Goal: Information Seeking & Learning: Learn about a topic

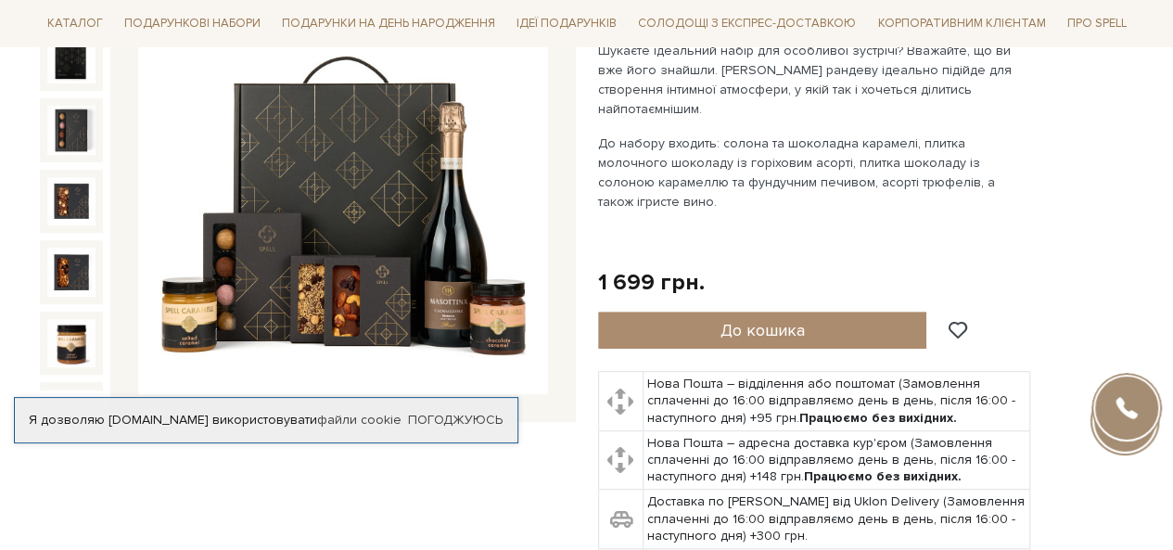
scroll to position [185, 0]
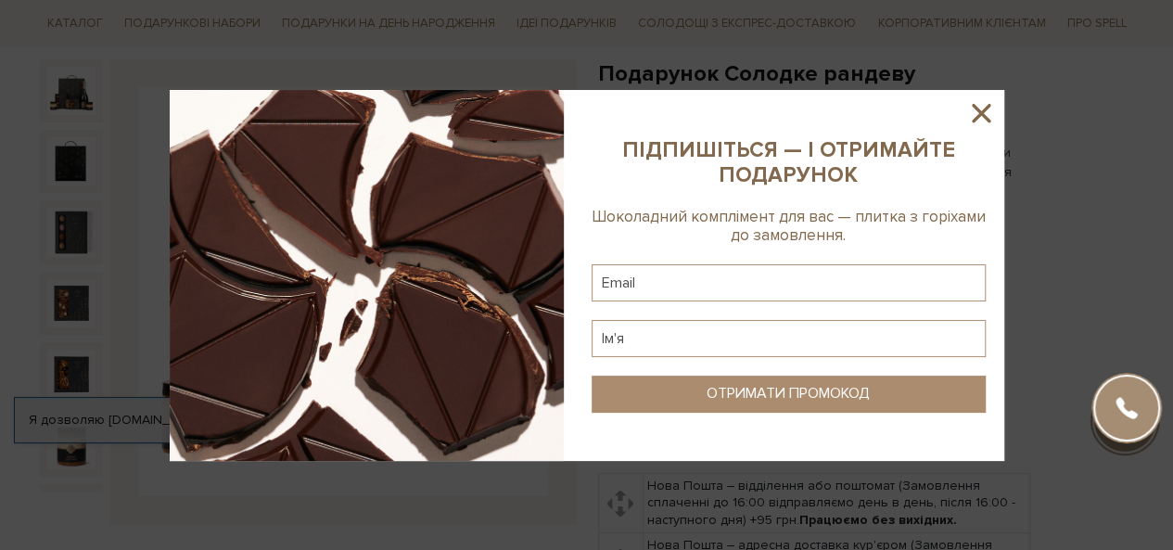
click at [985, 109] on icon at bounding box center [980, 113] width 19 height 19
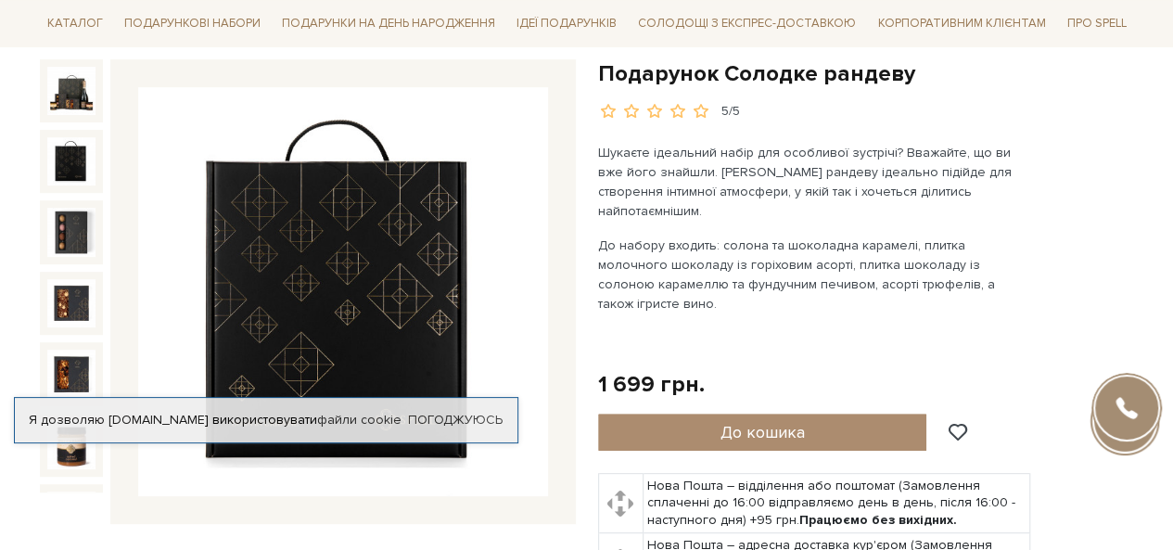
click at [65, 156] on img at bounding box center [71, 161] width 48 height 48
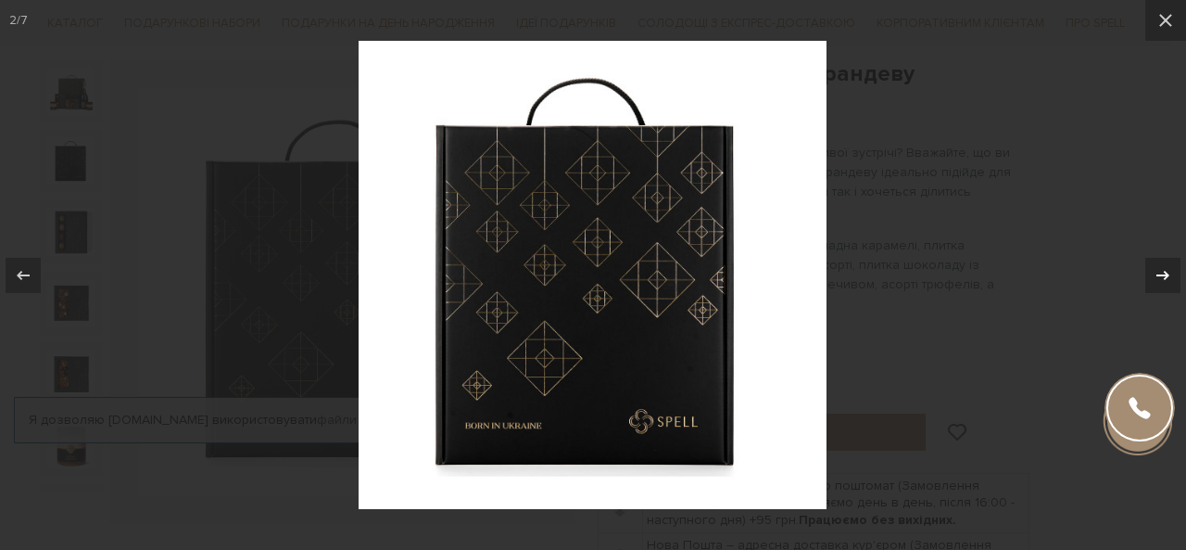
click at [1164, 274] on icon at bounding box center [1163, 274] width 13 height 9
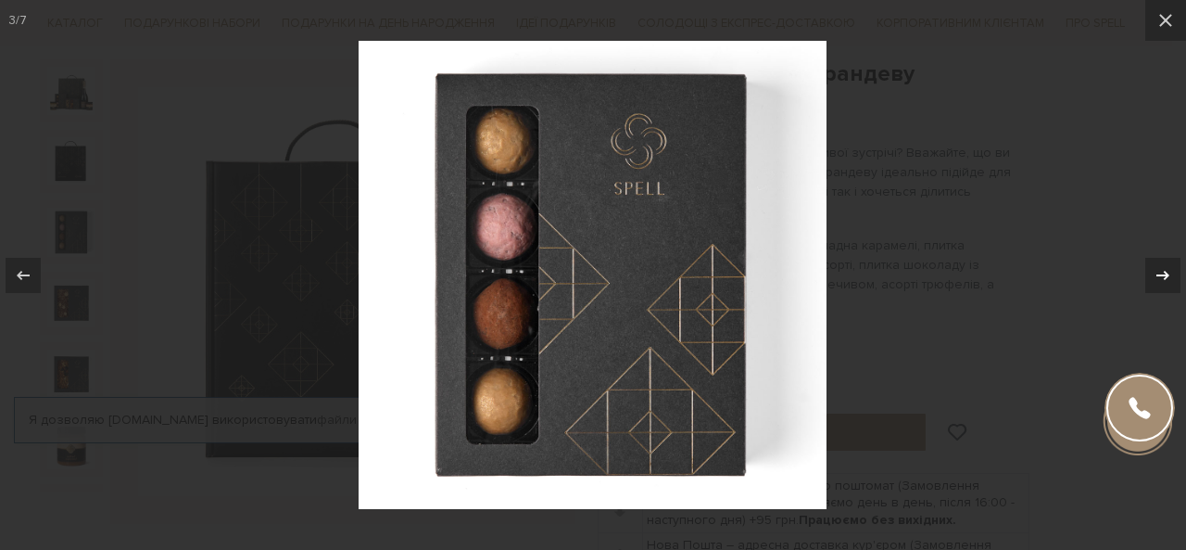
click at [1164, 283] on icon at bounding box center [1163, 275] width 22 height 22
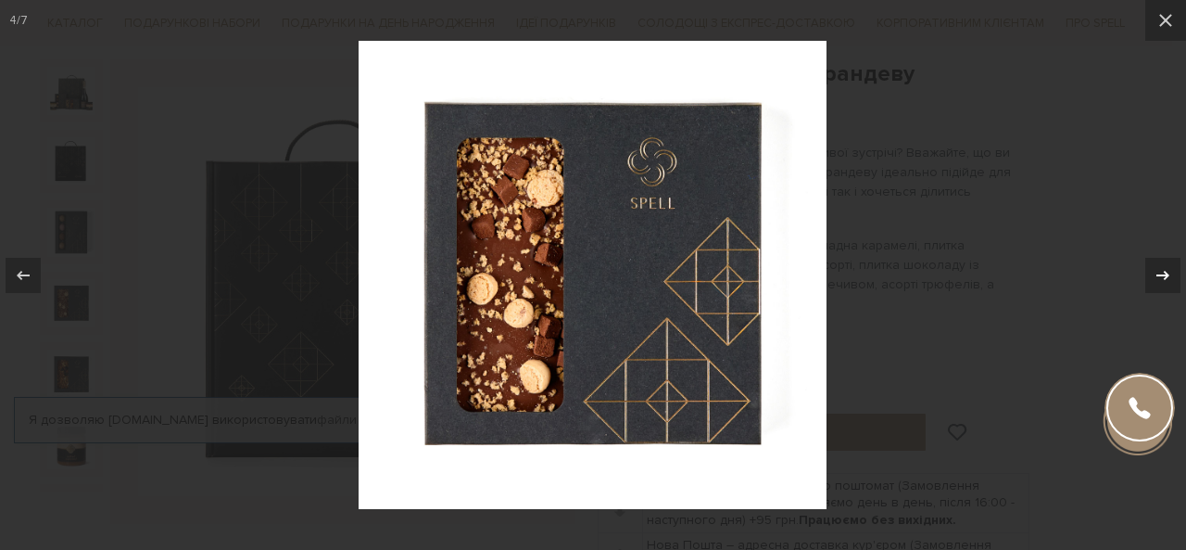
click at [1165, 283] on icon at bounding box center [1163, 275] width 22 height 22
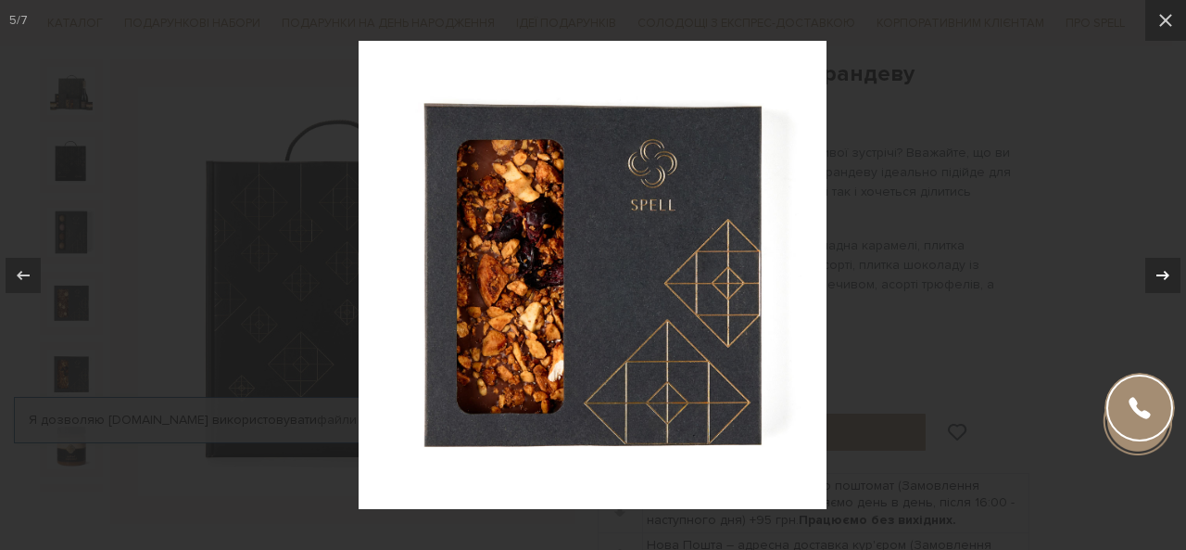
click at [1166, 283] on icon at bounding box center [1163, 275] width 22 height 22
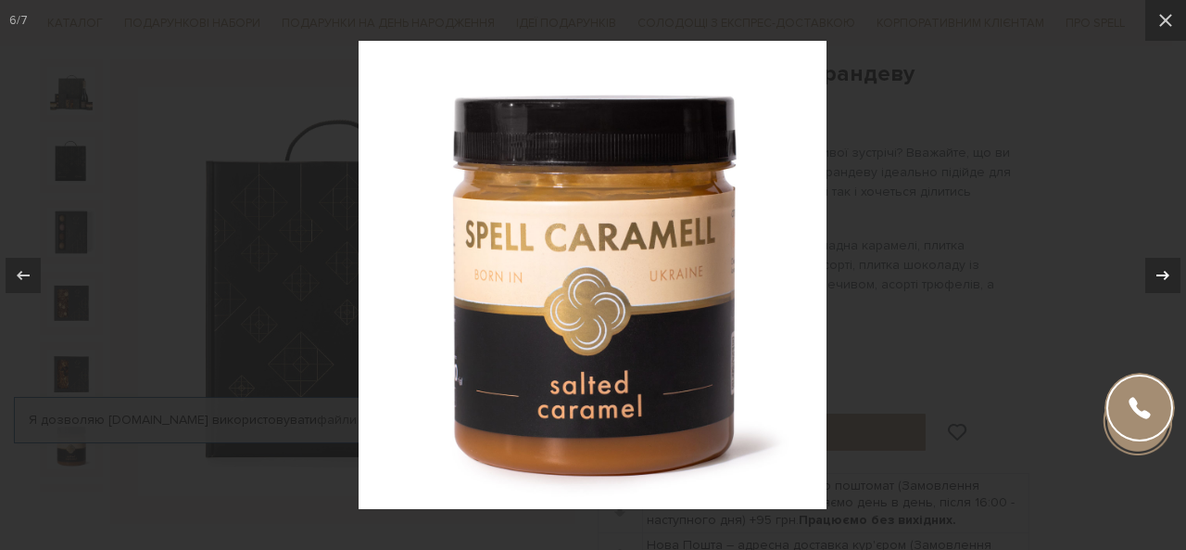
click at [1166, 283] on icon at bounding box center [1163, 275] width 22 height 22
